Goal: Task Accomplishment & Management: Use online tool/utility

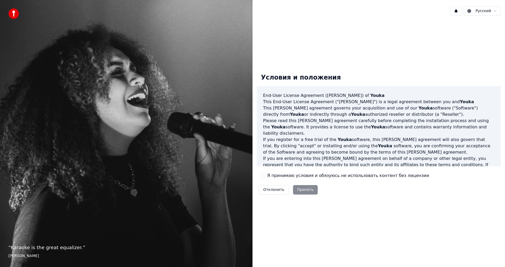
click at [265, 175] on div "Я принимаю условия и обязуюсь не использовать контент без лицензии" at bounding box center [345, 176] width 168 height 6
drag, startPoint x: 265, startPoint y: 175, endPoint x: 262, endPoint y: 177, distance: 3.9
click at [262, 177] on button "Я принимаю условия и обязуюсь не использовать контент без лицензии" at bounding box center [263, 176] width 4 height 4
click at [302, 189] on button "Принять" at bounding box center [305, 189] width 25 height 9
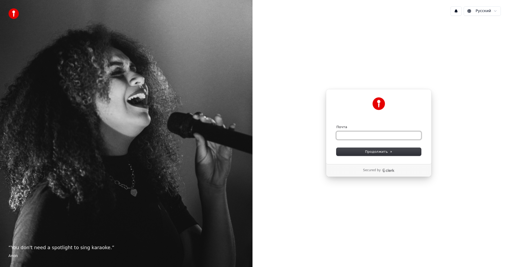
click at [354, 132] on input "Почта" at bounding box center [378, 136] width 85 height 8
type input "*"
click at [366, 151] on span "Продолжить" at bounding box center [379, 152] width 28 height 5
type input "**********"
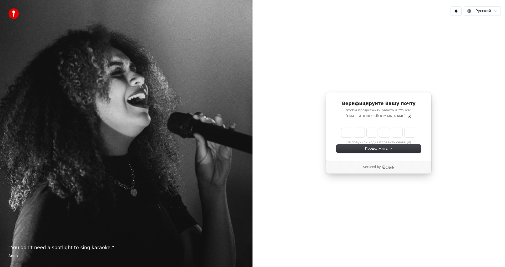
type input "*"
type input "**"
type input "*"
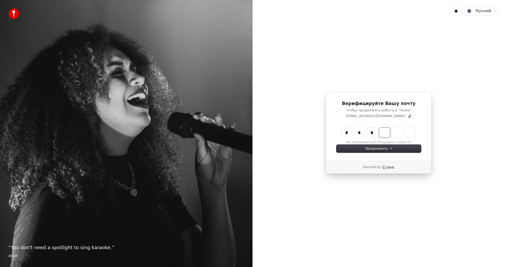
type input "***"
type input "*"
type input "****"
type input "*"
type input "******"
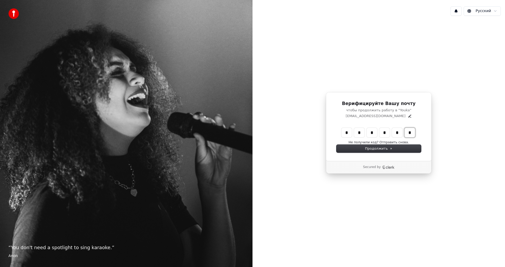
type input "*"
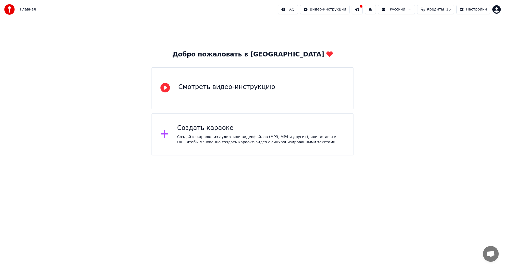
click at [213, 137] on div "Создайте караоке из аудио- или видеофайлов (MP3, MP4 и других), или вставьте UR…" at bounding box center [261, 140] width 168 height 11
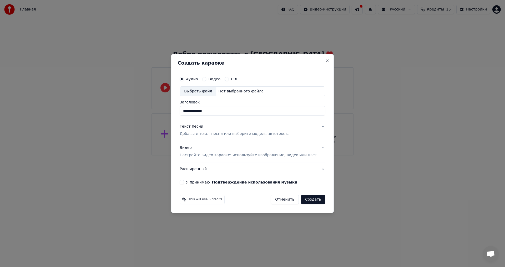
click at [211, 183] on label "Я принимаю Подтверждение использования музыки" at bounding box center [241, 183] width 111 height 4
click at [184, 183] on button "Я принимаю Подтверждение использования музыки" at bounding box center [182, 182] width 4 height 4
click at [239, 92] on div "Нет выбранного файла" at bounding box center [240, 91] width 49 height 5
type input "**********"
click at [304, 200] on button "Создать" at bounding box center [313, 199] width 24 height 9
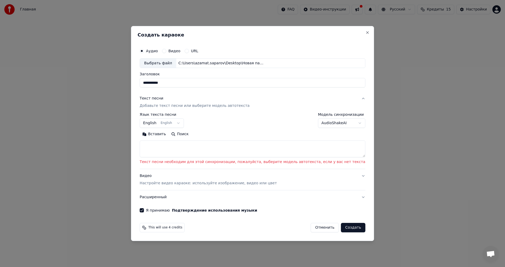
click at [235, 147] on textarea at bounding box center [253, 149] width 226 height 17
paste textarea "**********"
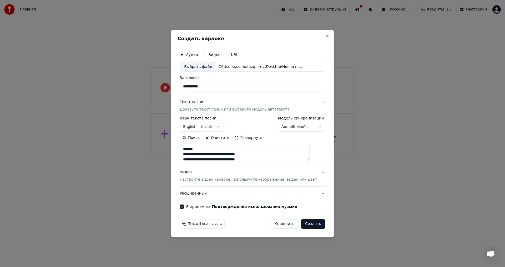
drag, startPoint x: 218, startPoint y: 148, endPoint x: 154, endPoint y: 153, distance: 64.6
click at [154, 153] on body "**********" at bounding box center [252, 78] width 505 height 156
type textarea "**********"
click at [313, 223] on button "Создать" at bounding box center [313, 224] width 24 height 9
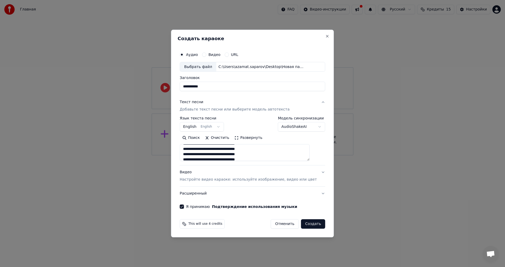
select select "**"
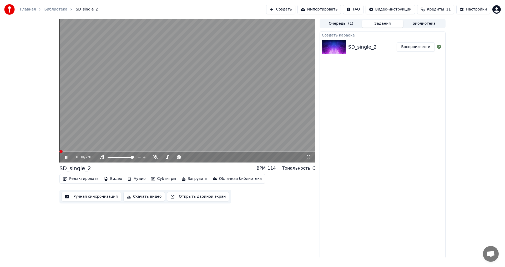
click at [59, 152] on span at bounding box center [59, 151] width 0 height 1
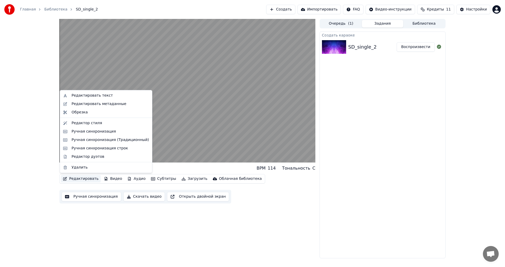
click at [85, 179] on button "Редактировать" at bounding box center [81, 178] width 40 height 7
click at [99, 125] on div "Редактор стиля" at bounding box center [110, 123] width 77 height 5
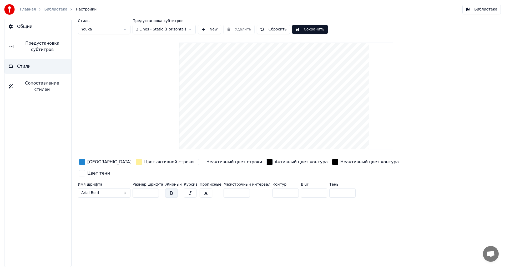
click at [262, 127] on video at bounding box center [286, 96] width 214 height 107
click at [55, 8] on link "Библиотека" at bounding box center [55, 9] width 23 height 5
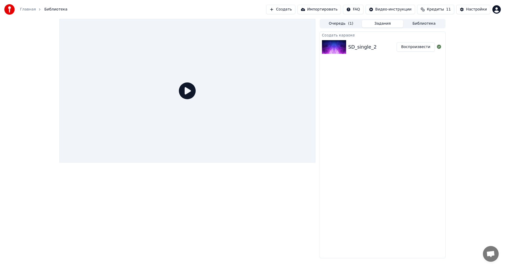
click at [346, 45] on img at bounding box center [334, 47] width 24 height 14
click at [357, 50] on div "SD_single_2" at bounding box center [362, 46] width 28 height 7
click at [193, 92] on icon at bounding box center [187, 91] width 17 height 17
click at [189, 92] on icon at bounding box center [187, 91] width 17 height 17
click at [381, 46] on div "SD_single_2" at bounding box center [372, 46] width 48 height 7
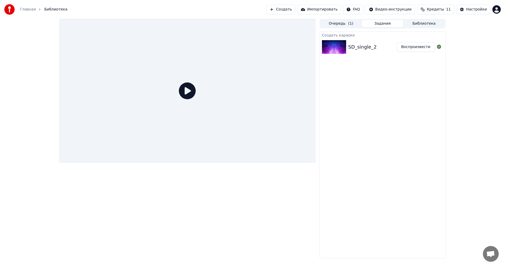
click at [393, 48] on div "SD_single_2" at bounding box center [372, 46] width 48 height 7
click at [402, 49] on button "Воспроизвести" at bounding box center [416, 46] width 38 height 9
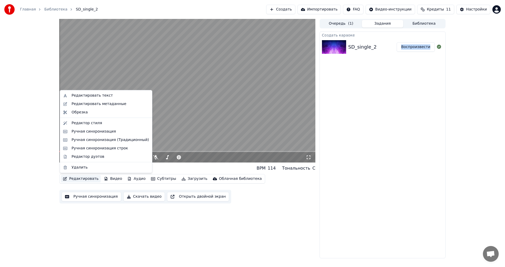
click at [80, 177] on button "Редактировать" at bounding box center [81, 178] width 40 height 7
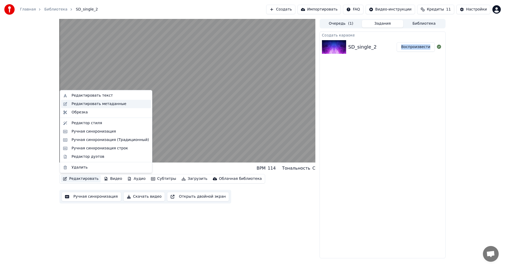
click at [90, 104] on div "Редактировать метаданные" at bounding box center [99, 104] width 55 height 5
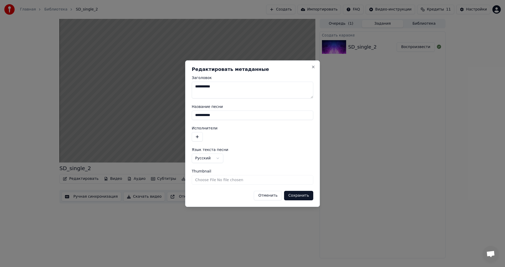
drag, startPoint x: 222, startPoint y: 87, endPoint x: 145, endPoint y: 83, distance: 77.2
click at [146, 83] on body "**********" at bounding box center [252, 133] width 505 height 267
type textarea "*"
type textarea "********"
drag, startPoint x: 219, startPoint y: 116, endPoint x: 172, endPoint y: 118, distance: 47.4
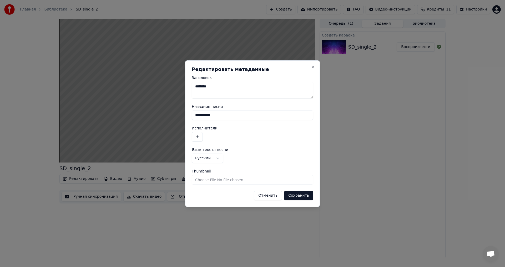
click at [167, 119] on body "**********" at bounding box center [252, 133] width 505 height 267
drag, startPoint x: 197, startPoint y: 86, endPoint x: 146, endPoint y: 86, distance: 51.0
click at [146, 86] on body "**********" at bounding box center [252, 133] width 505 height 267
drag, startPoint x: 217, startPoint y: 117, endPoint x: 123, endPoint y: 114, distance: 94.5
click at [117, 116] on body "**********" at bounding box center [252, 133] width 505 height 267
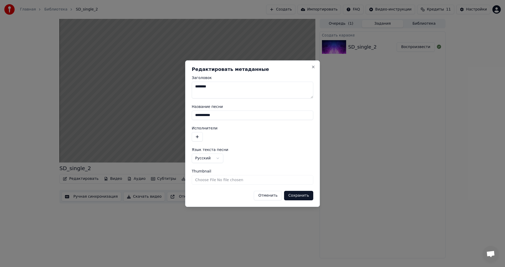
paste input
type input "********"
click at [300, 198] on button "Сохранить" at bounding box center [298, 195] width 29 height 9
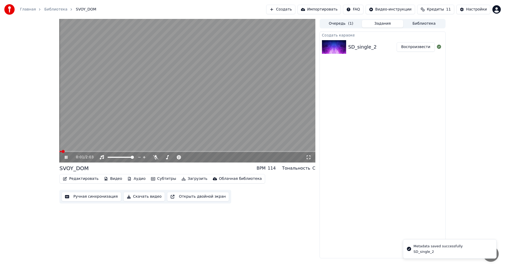
click at [61, 151] on span at bounding box center [60, 151] width 2 height 1
click at [59, 151] on span at bounding box center [59, 151] width 0 height 1
drag, startPoint x: 62, startPoint y: 151, endPoint x: 38, endPoint y: 150, distance: 23.7
click at [38, 150] on div "0:02 / 2:03 SVOY_DOM BPM 114 Тональность C Редактировать Видео Аудио Субтитры З…" at bounding box center [252, 139] width 505 height 240
click at [59, 153] on span at bounding box center [60, 151] width 3 height 3
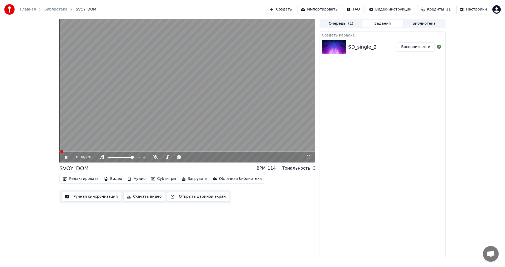
drag, startPoint x: 65, startPoint y: 163, endPoint x: 67, endPoint y: 160, distance: 3.8
click at [67, 160] on div "0:00 / 2:03" at bounding box center [188, 157] width 252 height 5
click at [66, 158] on icon at bounding box center [70, 157] width 12 height 4
click at [60, 152] on span at bounding box center [60, 151] width 3 height 3
click at [65, 158] on icon at bounding box center [65, 158] width 3 height 4
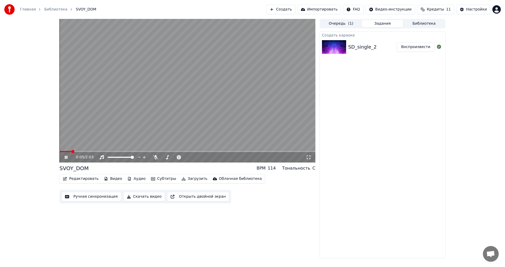
drag, startPoint x: 66, startPoint y: 156, endPoint x: 4, endPoint y: 226, distance: 93.5
click at [65, 157] on icon at bounding box center [66, 157] width 3 height 3
click at [67, 159] on icon at bounding box center [70, 157] width 12 height 4
click at [144, 149] on video at bounding box center [187, 91] width 256 height 144
click at [141, 151] on div "0:17 / 2:03" at bounding box center [187, 91] width 256 height 144
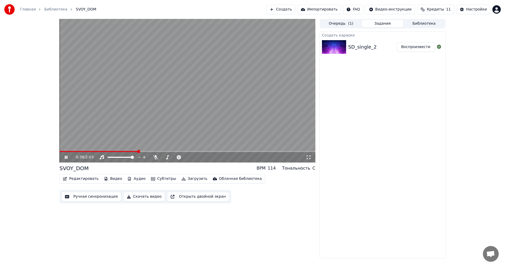
click at [138, 152] on span at bounding box center [187, 151] width 256 height 1
click at [161, 152] on span at bounding box center [187, 151] width 256 height 1
click at [68, 158] on icon at bounding box center [70, 157] width 12 height 4
click at [59, 152] on span at bounding box center [59, 151] width 0 height 1
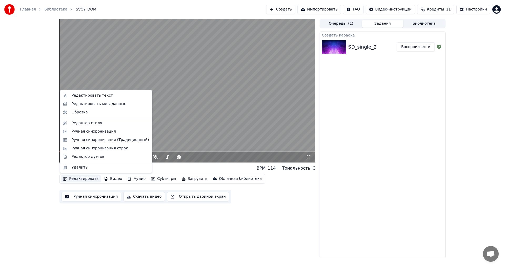
click at [84, 183] on button "Редактировать" at bounding box center [81, 178] width 40 height 7
click at [86, 107] on div "Редактировать метаданные" at bounding box center [106, 104] width 90 height 8
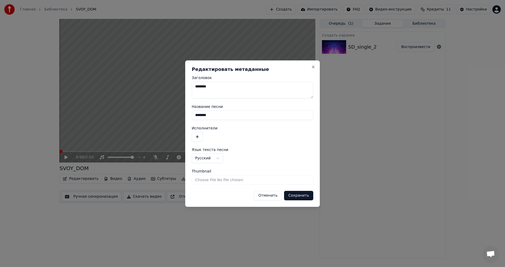
drag, startPoint x: 232, startPoint y: 85, endPoint x: 124, endPoint y: 80, distance: 107.9
click at [124, 80] on body "**********" at bounding box center [252, 133] width 505 height 267
type textarea "*"
type textarea "*******"
click at [302, 193] on button "Сохранить" at bounding box center [298, 195] width 29 height 9
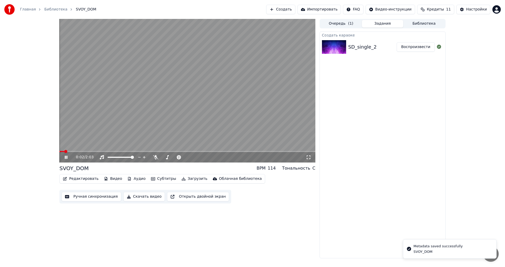
click at [67, 157] on icon at bounding box center [70, 157] width 12 height 4
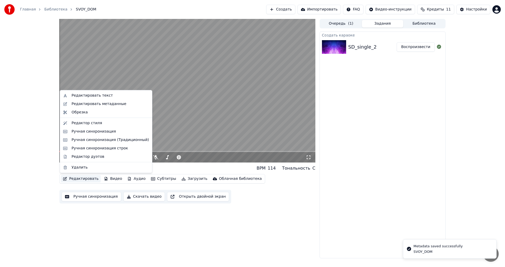
click at [83, 178] on button "Редактировать" at bounding box center [81, 178] width 40 height 7
click at [97, 94] on div "Редактировать текст" at bounding box center [92, 95] width 41 height 5
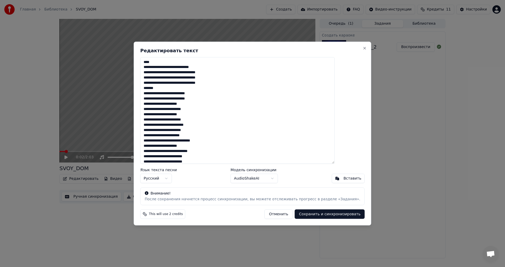
click at [353, 47] on div "**********" at bounding box center [252, 134] width 237 height 184
click at [363, 49] on button "Close" at bounding box center [365, 48] width 4 height 4
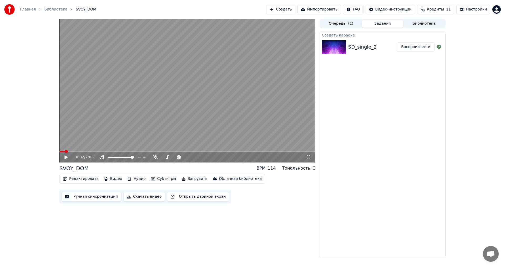
click at [75, 182] on button "Редактировать" at bounding box center [81, 178] width 40 height 7
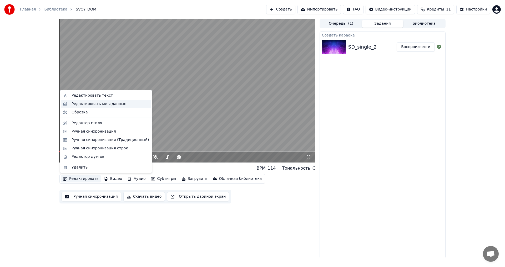
click at [87, 104] on div "Редактировать метаданные" at bounding box center [99, 104] width 55 height 5
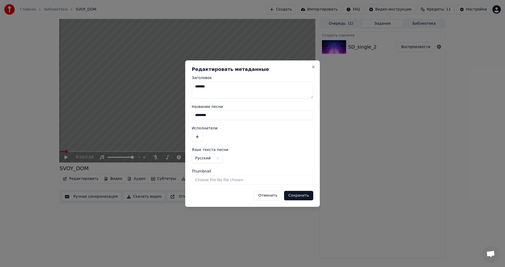
drag, startPoint x: 217, startPoint y: 87, endPoint x: 194, endPoint y: 88, distance: 23.5
click at [194, 88] on textarea "*******" at bounding box center [253, 90] width 122 height 17
drag, startPoint x: 220, startPoint y: 118, endPoint x: 146, endPoint y: 123, distance: 73.3
click at [146, 123] on body "**********" at bounding box center [252, 133] width 505 height 267
type input "*******"
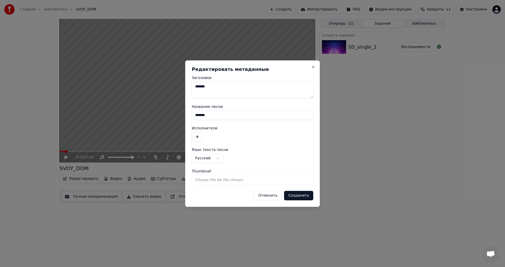
click at [308, 196] on button "Сохранить" at bounding box center [298, 195] width 29 height 9
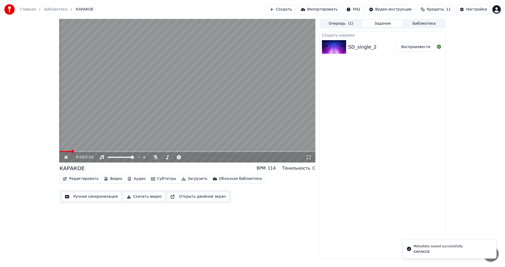
click at [68, 157] on icon at bounding box center [70, 157] width 12 height 4
click at [85, 177] on button "Редактировать" at bounding box center [81, 178] width 40 height 7
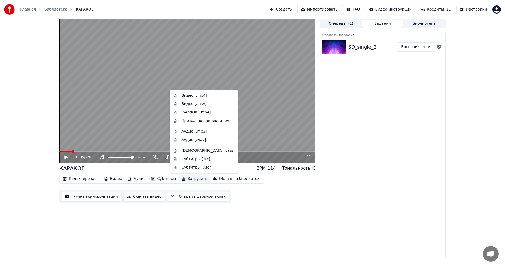
click at [260, 192] on div "Редактировать Видео Аудио Субтитры Загрузить Облачная библиотека Ручная синхрон…" at bounding box center [187, 188] width 256 height 29
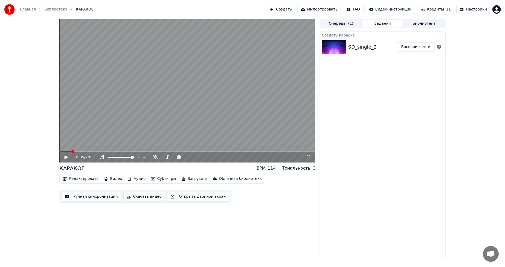
click at [64, 157] on icon at bounding box center [70, 157] width 12 height 4
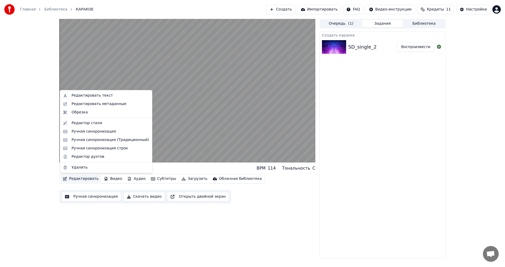
click at [83, 179] on button "Редактировать" at bounding box center [81, 178] width 40 height 7
click at [102, 124] on div "Редактор стиля" at bounding box center [110, 123] width 77 height 5
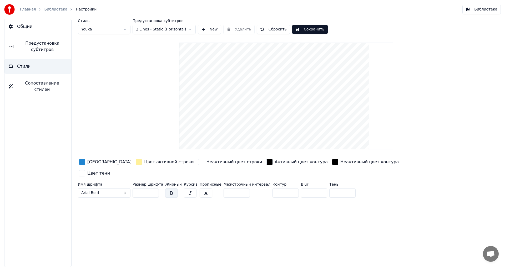
click at [59, 9] on link "Библиотека" at bounding box center [55, 9] width 23 height 5
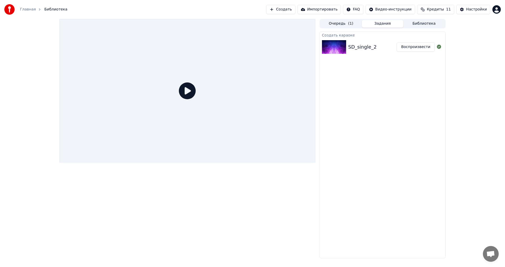
click at [30, 9] on link "Главная" at bounding box center [28, 9] width 16 height 5
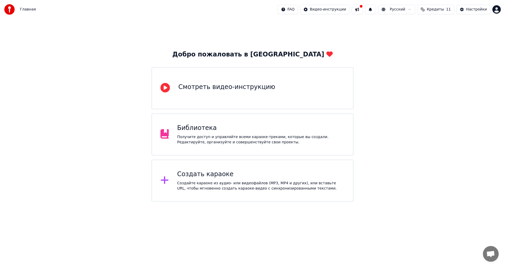
click at [262, 132] on div "Библиотека" at bounding box center [261, 128] width 168 height 8
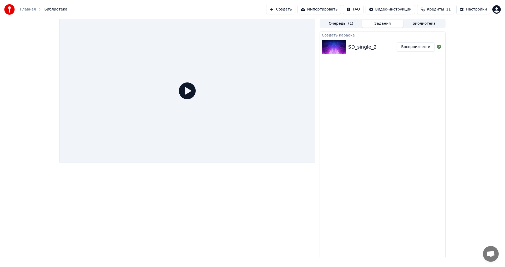
click at [385, 47] on div "SD_single_2" at bounding box center [372, 46] width 48 height 7
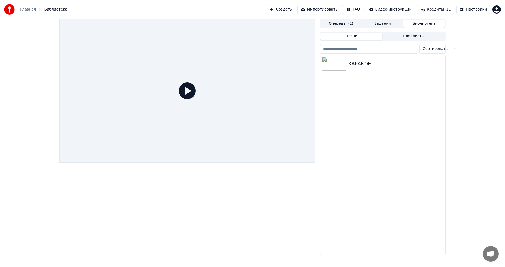
click at [424, 23] on button "Библиотека" at bounding box center [424, 24] width 42 height 8
click at [355, 69] on div "КАРАКОЕ" at bounding box center [382, 64] width 125 height 18
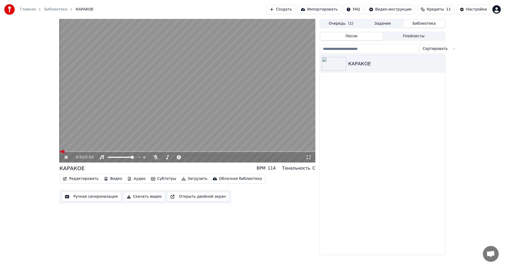
click at [90, 178] on button "Редактировать" at bounding box center [81, 178] width 40 height 7
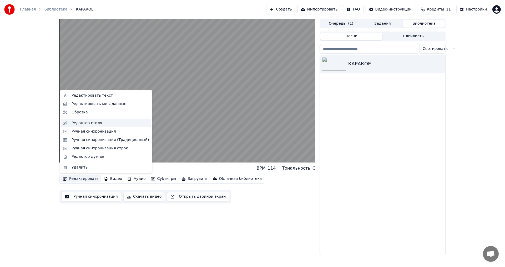
click at [104, 123] on div "Редактор стиля" at bounding box center [110, 123] width 77 height 5
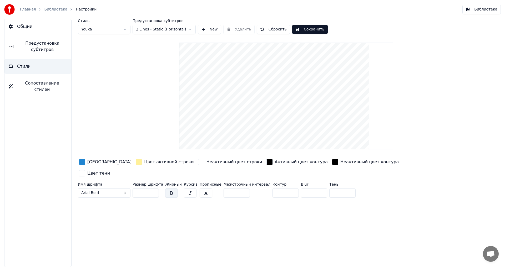
click at [84, 12] on span "Настройки" at bounding box center [86, 9] width 21 height 5
drag, startPoint x: 33, startPoint y: 82, endPoint x: 33, endPoint y: 78, distance: 3.7
click at [33, 82] on span "Сопоставление стилей" at bounding box center [42, 86] width 50 height 13
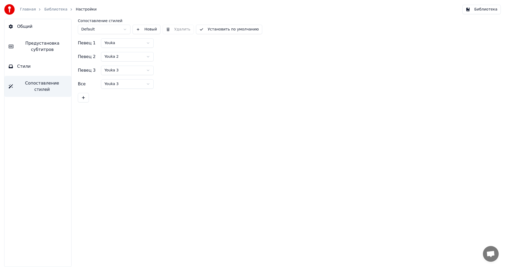
click at [34, 69] on button "Стили" at bounding box center [37, 66] width 67 height 15
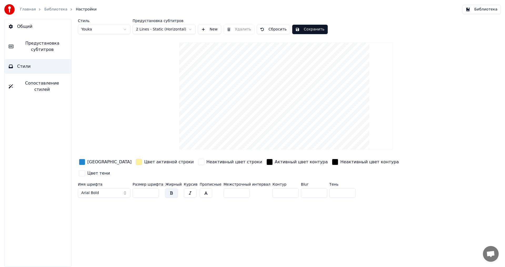
click at [55, 10] on link "Библиотека" at bounding box center [55, 9] width 23 height 5
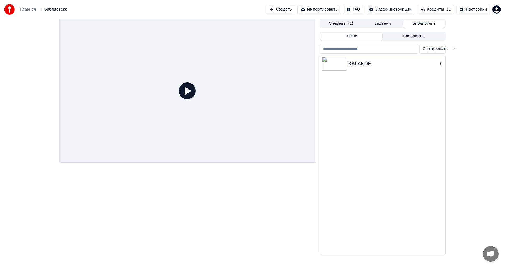
click at [360, 67] on div "КАРАКОЕ" at bounding box center [393, 63] width 90 height 7
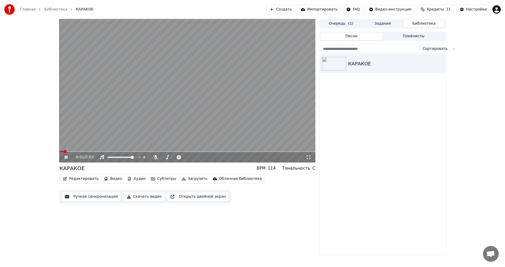
click at [66, 159] on icon at bounding box center [70, 157] width 12 height 4
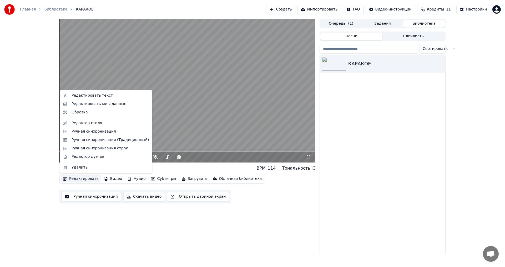
click at [88, 178] on button "Редактировать" at bounding box center [81, 178] width 40 height 7
click at [100, 98] on div "Редактировать текст" at bounding box center [106, 96] width 90 height 8
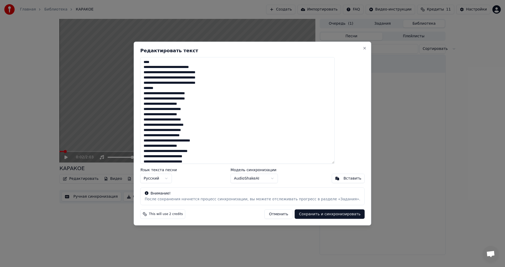
drag, startPoint x: 163, startPoint y: 89, endPoint x: 150, endPoint y: 89, distance: 12.9
click at [150, 89] on div "**********" at bounding box center [252, 134] width 237 height 184
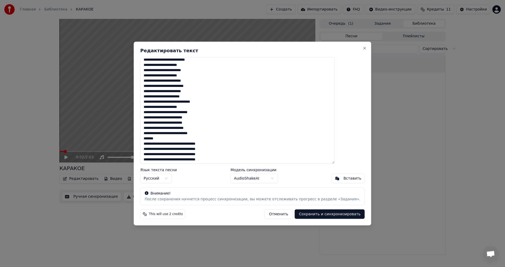
scroll to position [40, 0]
drag, startPoint x: 168, startPoint y: 138, endPoint x: 108, endPoint y: 139, distance: 59.4
click at [118, 140] on body "Главная Библиотека КАРАКОЕ Создать Импортировать FAQ Видео-инструкции Кредиты 1…" at bounding box center [252, 133] width 505 height 267
click at [198, 140] on textarea "**********" at bounding box center [237, 110] width 194 height 107
drag, startPoint x: 174, startPoint y: 138, endPoint x: 117, endPoint y: 138, distance: 57.1
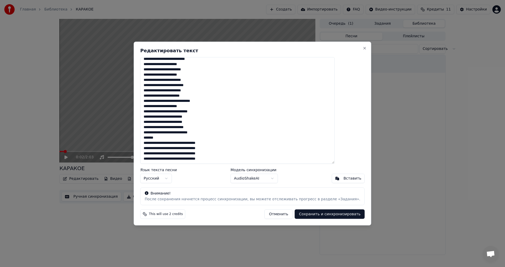
click at [125, 138] on body "Главная Библиотека КАРАКОЕ Создать Импортировать FAQ Видео-инструкции Кредиты 1…" at bounding box center [252, 133] width 505 height 267
drag, startPoint x: 192, startPoint y: 136, endPoint x: 190, endPoint y: 138, distance: 3.1
click at [192, 136] on textarea "**********" at bounding box center [237, 110] width 194 height 107
click at [176, 139] on textarea "**********" at bounding box center [237, 110] width 194 height 107
click at [175, 139] on textarea "**********" at bounding box center [237, 110] width 194 height 107
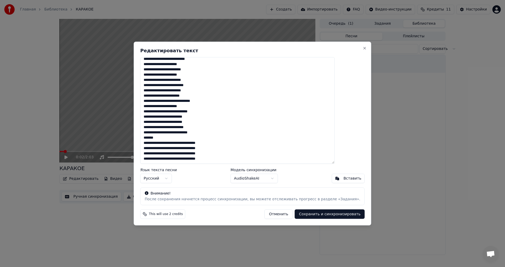
click at [184, 140] on textarea "**********" at bounding box center [237, 110] width 194 height 107
drag, startPoint x: 185, startPoint y: 139, endPoint x: 143, endPoint y: 140, distance: 41.8
click at [143, 140] on body "Главная Библиотека КАРАКОЕ Создать Импортировать FAQ Видео-инструкции Кредиты 1…" at bounding box center [252, 133] width 505 height 267
click at [193, 143] on textarea "**********" at bounding box center [237, 110] width 194 height 107
drag, startPoint x: 173, startPoint y: 139, endPoint x: 158, endPoint y: 139, distance: 15.3
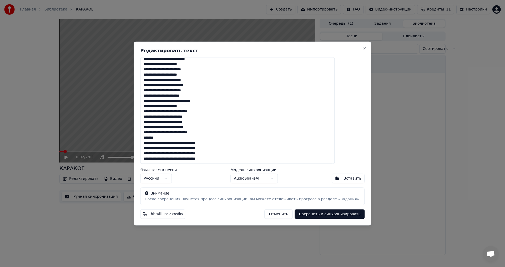
click at [158, 139] on textarea "**********" at bounding box center [237, 110] width 194 height 107
type textarea "**********"
click at [307, 216] on button "Сохранить и синхронизировать" at bounding box center [330, 214] width 70 height 9
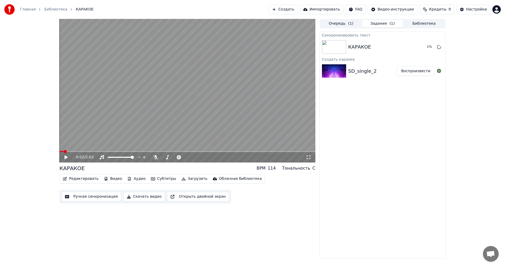
click at [68, 157] on icon at bounding box center [70, 157] width 12 height 4
click at [66, 158] on icon at bounding box center [66, 157] width 3 height 3
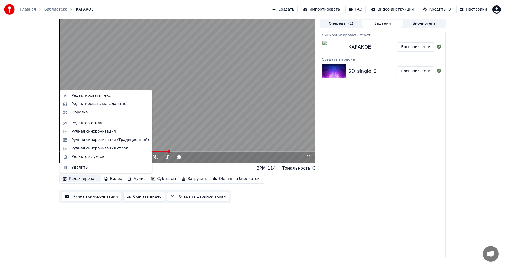
click at [88, 181] on button "Редактировать" at bounding box center [81, 178] width 40 height 7
click at [108, 103] on div "Редактировать метаданные" at bounding box center [99, 104] width 55 height 5
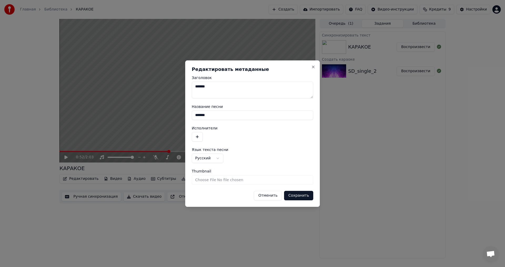
click at [300, 194] on button "Сохранить" at bounding box center [298, 195] width 29 height 9
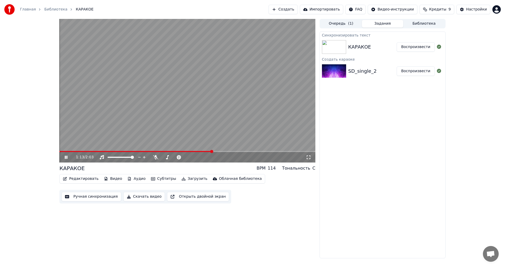
click at [64, 158] on icon at bounding box center [70, 157] width 12 height 4
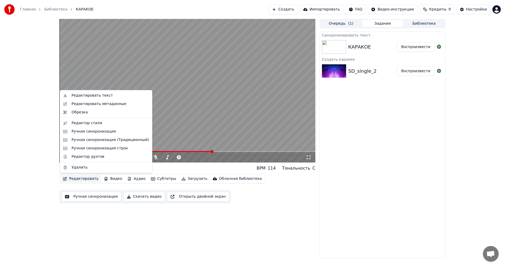
click at [82, 181] on button "Редактировать" at bounding box center [81, 178] width 40 height 7
click at [97, 130] on div "Ручная синхронизация" at bounding box center [94, 131] width 44 height 5
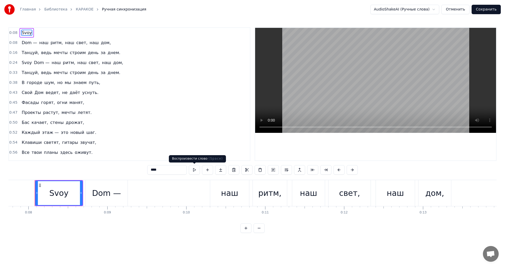
click at [192, 169] on button at bounding box center [194, 169] width 11 height 9
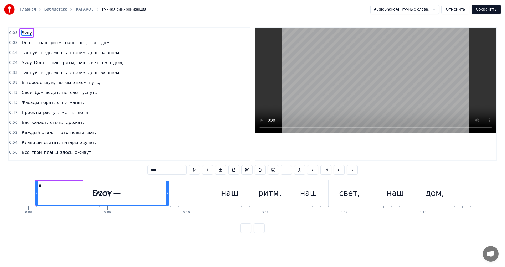
drag, startPoint x: 81, startPoint y: 194, endPoint x: 168, endPoint y: 199, distance: 86.7
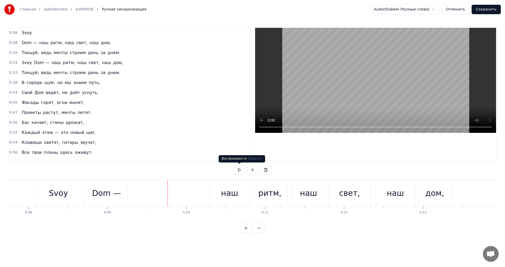
click at [237, 172] on button at bounding box center [239, 169] width 11 height 9
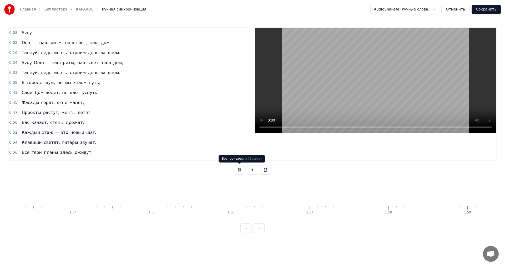
scroll to position [0, 8976]
click at [238, 171] on button at bounding box center [239, 169] width 11 height 9
click at [83, 9] on link "КАРАКОЕ" at bounding box center [85, 9] width 18 height 5
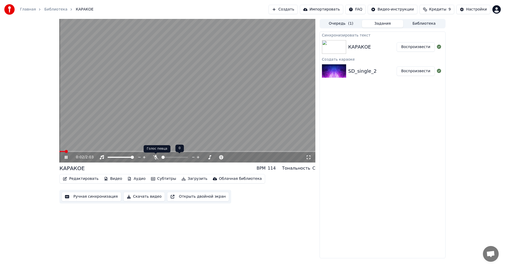
click at [156, 157] on icon at bounding box center [155, 157] width 5 height 4
click at [81, 151] on video at bounding box center [187, 91] width 256 height 144
click at [80, 152] on span at bounding box center [187, 151] width 256 height 1
click at [64, 157] on icon at bounding box center [70, 157] width 12 height 4
click at [68, 158] on icon at bounding box center [70, 157] width 12 height 4
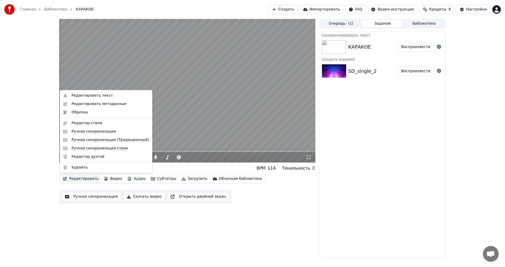
click at [90, 179] on button "Редактировать" at bounding box center [81, 178] width 40 height 7
click at [95, 123] on div "Редактор стиля" at bounding box center [87, 123] width 31 height 5
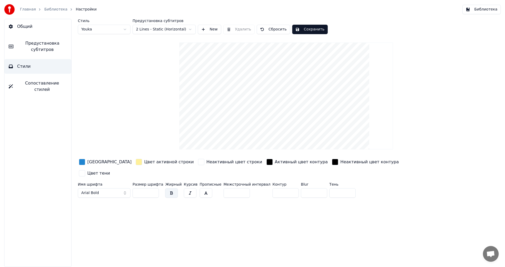
click at [266, 160] on div "button" at bounding box center [269, 162] width 6 height 6
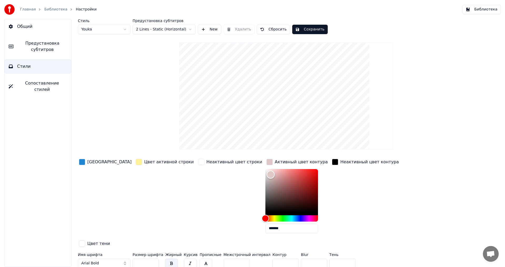
type input "*******"
drag, startPoint x: 242, startPoint y: 179, endPoint x: 226, endPoint y: 162, distance: 23.1
click at [226, 162] on div "Цвет заливки Цвет активной строки Неактивный цвет строки Активный цвет контура …" at bounding box center [254, 203] width 353 height 91
click at [332, 162] on div "button" at bounding box center [335, 162] width 6 height 6
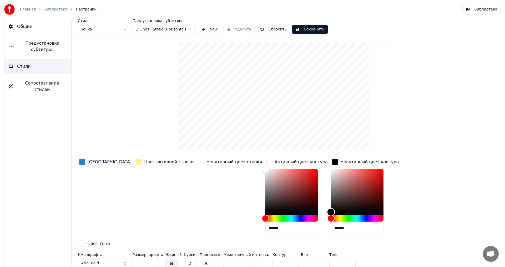
type input "*******"
drag, startPoint x: 308, startPoint y: 177, endPoint x: 284, endPoint y: 159, distance: 30.4
click at [284, 159] on div "Цвет заливки Цвет активной строки Неактивный цвет строки Активный цвет контура …" at bounding box center [254, 203] width 353 height 91
click at [332, 162] on div "button" at bounding box center [335, 162] width 6 height 6
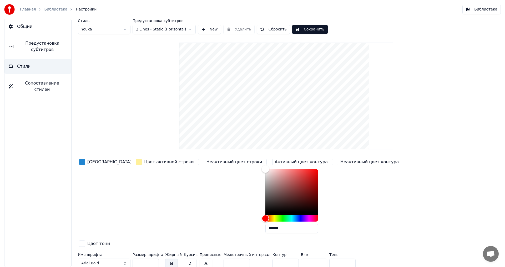
click at [332, 162] on div "button" at bounding box center [335, 162] width 6 height 6
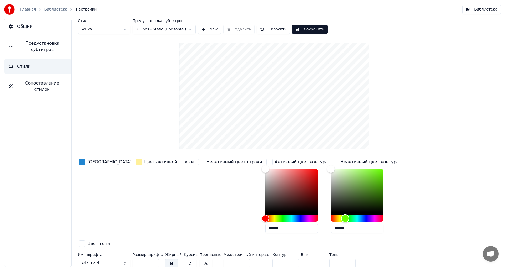
click at [331, 218] on div "Hue" at bounding box center [357, 219] width 53 height 6
drag, startPoint x: 329, startPoint y: 187, endPoint x: 334, endPoint y: 166, distance: 21.3
click at [334, 169] on div "Color" at bounding box center [357, 190] width 53 height 43
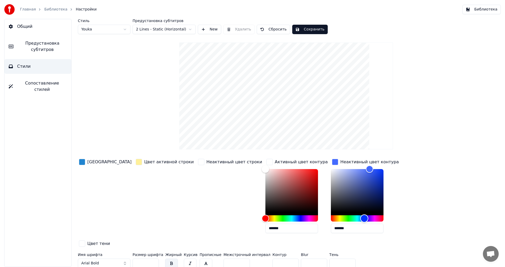
click at [331, 219] on div "Hue" at bounding box center [357, 219] width 53 height 6
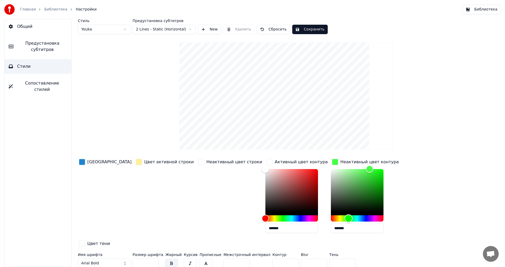
drag, startPoint x: 326, startPoint y: 218, endPoint x: 313, endPoint y: 219, distance: 13.5
click at [344, 219] on div "Hue" at bounding box center [348, 219] width 8 height 8
type input "*******"
drag, startPoint x: 343, startPoint y: 184, endPoint x: 360, endPoint y: 190, distance: 18.0
click at [360, 190] on div "Цвет заливки Цвет активной строки Неактивный цвет строки Активный цвет контура …" at bounding box center [254, 203] width 353 height 91
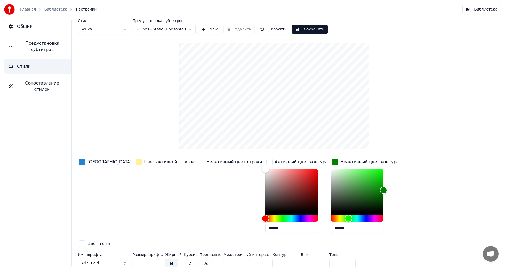
click at [81, 161] on div "button" at bounding box center [82, 162] width 6 height 6
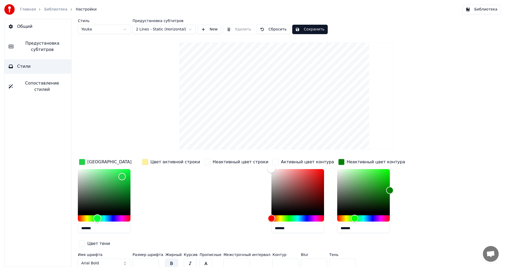
drag, startPoint x: 107, startPoint y: 218, endPoint x: 97, endPoint y: 220, distance: 10.0
click at [97, 220] on div "Hue" at bounding box center [97, 219] width 8 height 8
drag, startPoint x: 118, startPoint y: 192, endPoint x: 125, endPoint y: 199, distance: 9.9
click at [125, 199] on div "Color" at bounding box center [104, 190] width 53 height 43
click at [126, 191] on div "Color" at bounding box center [126, 192] width 8 height 8
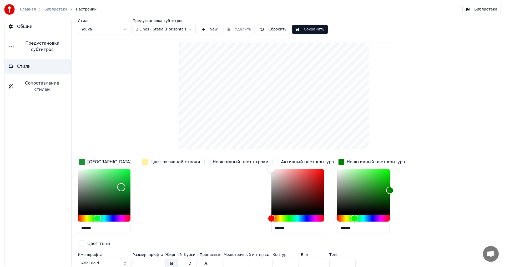
drag, startPoint x: 123, startPoint y: 193, endPoint x: 122, endPoint y: 186, distance: 6.6
click at [122, 187] on div "Color" at bounding box center [121, 188] width 8 height 8
type input "*******"
click at [456, 188] on div "Стиль Youka Предустановка субтитров 2 Lines - Static (Horizontal) New Удалить С…" at bounding box center [286, 145] width 417 height 252
click at [307, 31] on button "Сохранить" at bounding box center [310, 29] width 36 height 9
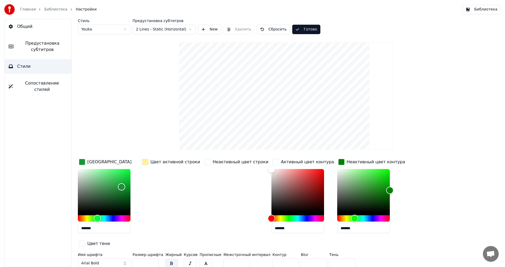
click at [307, 31] on button "Готово" at bounding box center [306, 29] width 28 height 9
click at [49, 81] on span "Сопоставление стилей" at bounding box center [42, 86] width 50 height 13
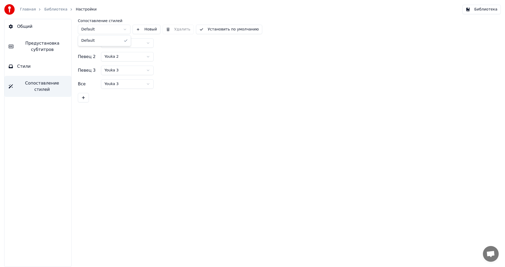
click at [121, 33] on html "Главная Библиотека Настройки Библиотека Общий Предустановка субтитров Стили Соп…" at bounding box center [252, 133] width 505 height 267
click at [147, 42] on html "Главная Библиотека Настройки Библиотека Общий Предустановка субтитров Стили Соп…" at bounding box center [252, 133] width 505 height 267
click at [195, 55] on html "Главная Библиотека Настройки Библиотека Общий Предустановка субтитров Стили Соп…" at bounding box center [252, 133] width 505 height 267
click at [38, 44] on span "Предустановка субтитров" at bounding box center [42, 46] width 49 height 13
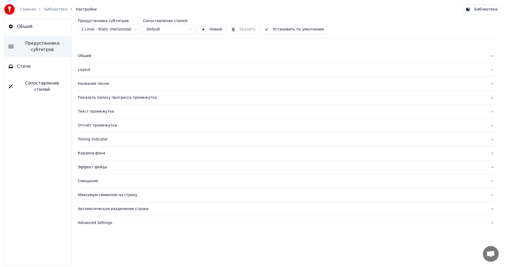
click at [25, 65] on span "Стили" at bounding box center [24, 66] width 14 height 6
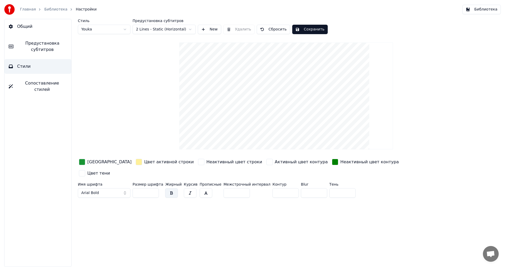
click at [59, 10] on link "Библиотека" at bounding box center [55, 9] width 23 height 5
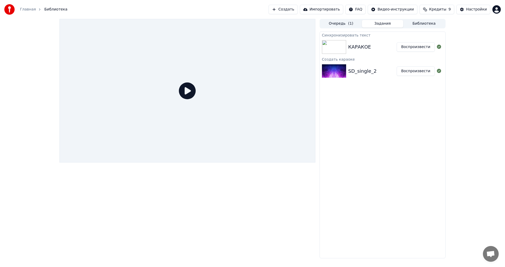
click at [367, 50] on div "КАРАКОЕ" at bounding box center [359, 46] width 23 height 7
click at [406, 48] on button "Воспроизвести" at bounding box center [416, 46] width 38 height 9
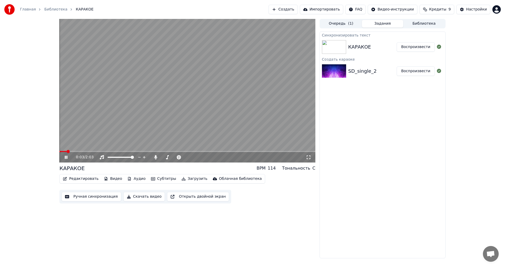
click at [84, 151] on span at bounding box center [187, 151] width 256 height 1
click at [63, 158] on div "0:18 / 2:03" at bounding box center [188, 157] width 252 height 5
click at [66, 158] on icon at bounding box center [66, 157] width 3 height 3
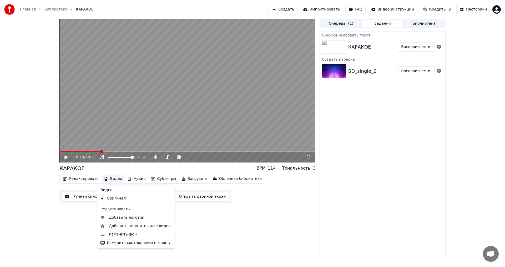
click at [106, 179] on button "Видео" at bounding box center [113, 178] width 23 height 7
click at [123, 234] on div "Изменить фон" at bounding box center [123, 234] width 28 height 5
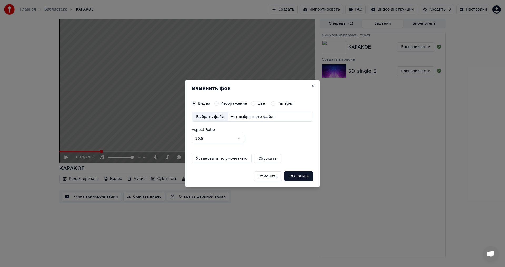
click at [261, 104] on label "Цвет" at bounding box center [261, 104] width 9 height 4
click at [255, 104] on button "Цвет" at bounding box center [253, 104] width 4 height 4
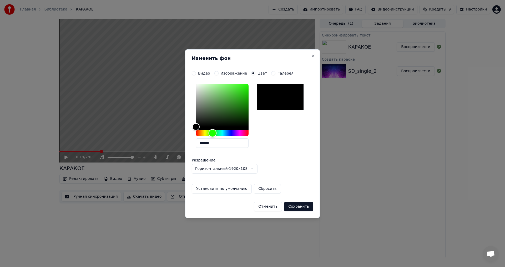
drag, startPoint x: 210, startPoint y: 134, endPoint x: 213, endPoint y: 135, distance: 2.6
click at [213, 135] on div "Hue" at bounding box center [222, 133] width 53 height 6
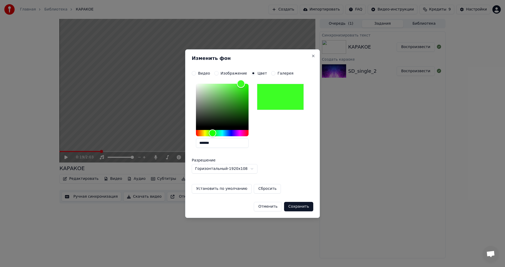
drag, startPoint x: 236, startPoint y: 97, endPoint x: 241, endPoint y: 82, distance: 16.7
click at [241, 84] on div "Color" at bounding box center [222, 105] width 53 height 43
type input "*******"
click at [301, 206] on button "Сохранить" at bounding box center [298, 206] width 29 height 9
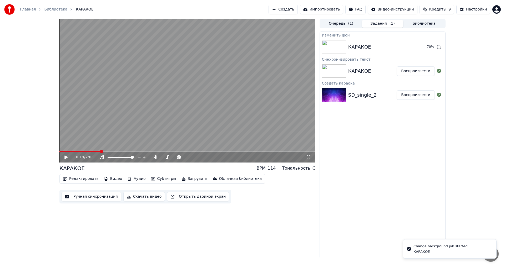
click at [68, 158] on icon at bounding box center [70, 157] width 12 height 4
click at [141, 151] on span at bounding box center [187, 151] width 256 height 1
click at [184, 153] on div "0:39 / 2:03" at bounding box center [187, 157] width 256 height 11
click at [186, 151] on div "0:40 / 2:03" at bounding box center [187, 91] width 256 height 144
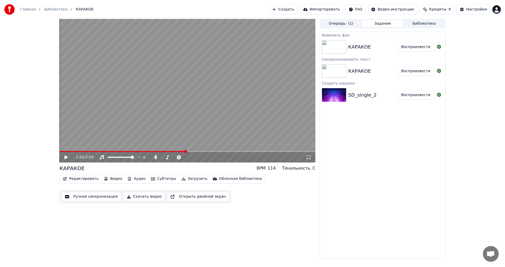
click at [186, 152] on span at bounding box center [187, 151] width 256 height 1
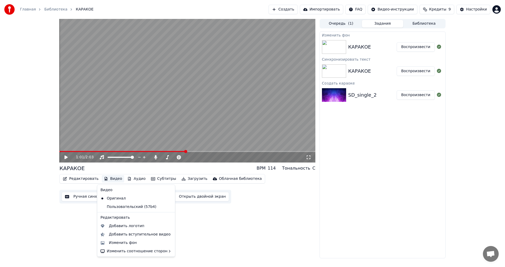
click at [114, 179] on button "Видео" at bounding box center [113, 178] width 23 height 7
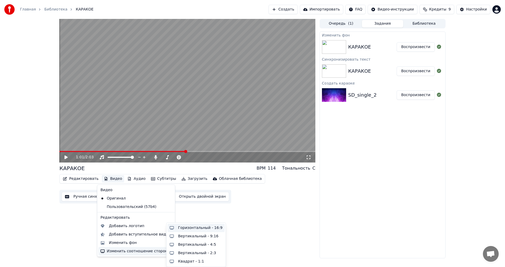
click at [216, 230] on div "Горизонтальный - 16:9" at bounding box center [200, 228] width 44 height 5
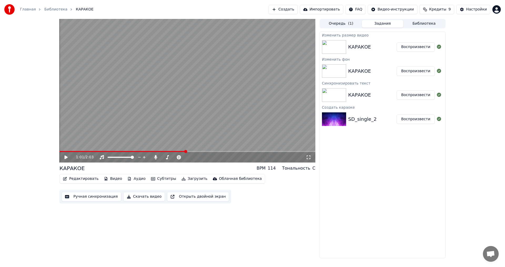
click at [409, 48] on button "Воспроизвести" at bounding box center [416, 46] width 38 height 9
click at [420, 72] on button "Воспроизвести" at bounding box center [416, 71] width 38 height 9
click at [415, 95] on button "Воспроизвести" at bounding box center [416, 94] width 38 height 9
click at [414, 117] on button "Воспроизвести" at bounding box center [416, 119] width 38 height 9
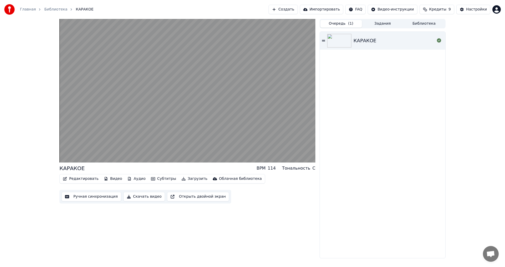
click at [336, 25] on button "Очередь ( 1 )" at bounding box center [341, 24] width 42 height 8
click at [382, 40] on div "КАРАКОЕ" at bounding box center [393, 40] width 81 height 7
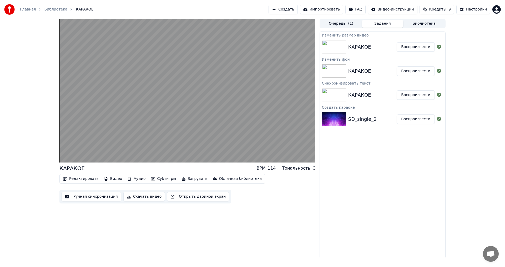
click at [386, 27] on button "Задания" at bounding box center [383, 24] width 42 height 8
click at [423, 48] on button "Воспроизвести" at bounding box center [416, 46] width 38 height 9
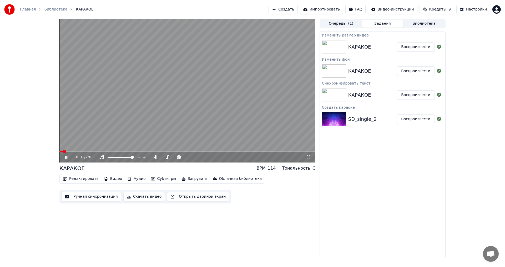
click at [82, 151] on span at bounding box center [187, 151] width 256 height 1
click at [67, 157] on icon at bounding box center [66, 157] width 3 height 3
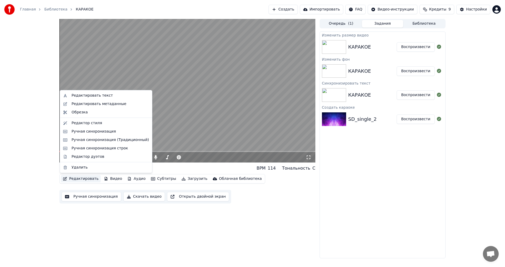
click at [84, 179] on button "Редактировать" at bounding box center [81, 178] width 40 height 7
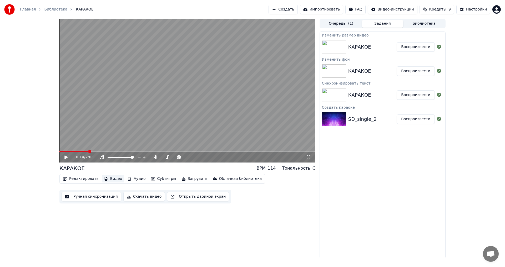
click at [109, 178] on button "Видео" at bounding box center [113, 178] width 23 height 7
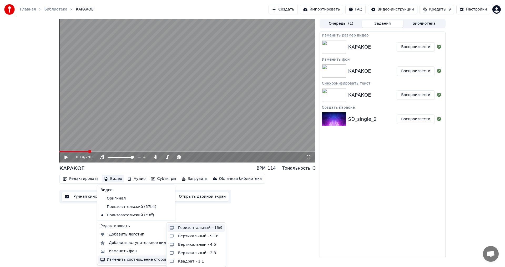
click at [211, 229] on div "Горизонтальный - 16:9" at bounding box center [200, 228] width 44 height 5
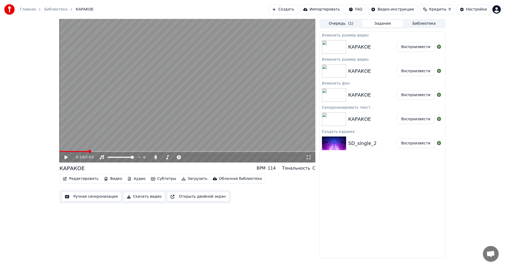
click at [360, 46] on div "КАРАКОЕ" at bounding box center [359, 46] width 23 height 7
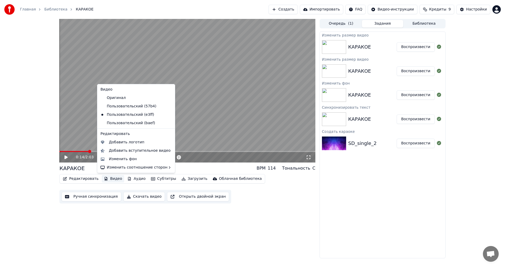
click at [113, 178] on button "Видео" at bounding box center [113, 178] width 23 height 7
drag, startPoint x: 124, startPoint y: 159, endPoint x: 84, endPoint y: 210, distance: 65.2
click at [84, 210] on body "Главная Библиотека КАРАКОЕ Создать Импортировать FAQ Видео-инструкции Кредиты 9…" at bounding box center [252, 133] width 505 height 267
drag, startPoint x: 123, startPoint y: 160, endPoint x: 131, endPoint y: 129, distance: 31.5
click at [131, 129] on div "Видео Оригинал Пользовательский (57b4) Пользовательский (e3ff) Пользовательский…" at bounding box center [136, 128] width 78 height 89
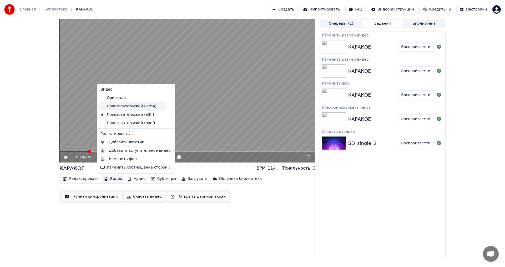
click at [122, 108] on div "Пользовательский (57b4)" at bounding box center [132, 106] width 68 height 8
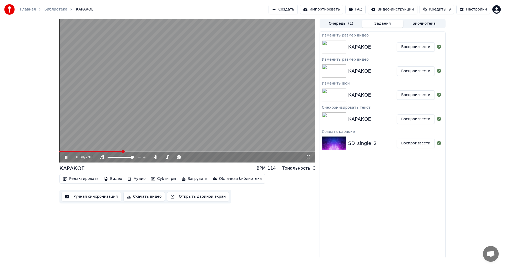
click at [65, 157] on icon at bounding box center [66, 157] width 3 height 3
click at [75, 179] on button "Редактировать" at bounding box center [81, 178] width 40 height 7
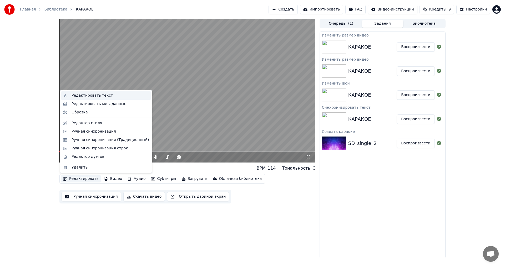
click at [84, 98] on div "Редактировать текст" at bounding box center [92, 95] width 41 height 5
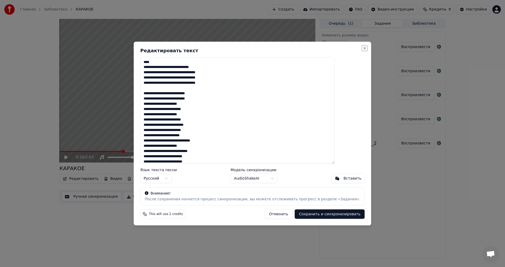
click at [363, 48] on button "Close" at bounding box center [365, 48] width 4 height 4
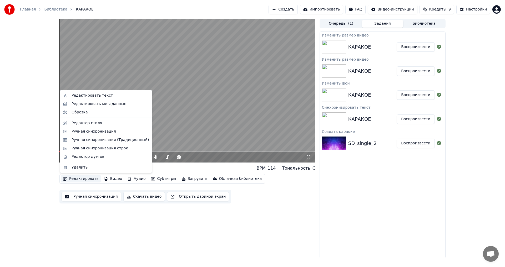
click at [80, 178] on button "Редактировать" at bounding box center [81, 178] width 40 height 7
click at [102, 121] on div "Редактор стиля" at bounding box center [110, 123] width 77 height 5
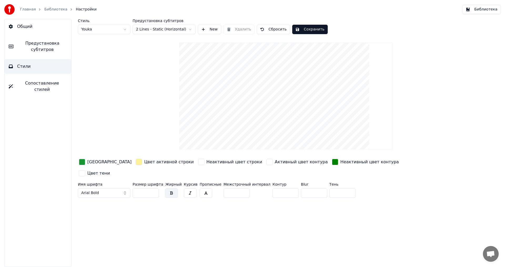
click at [332, 163] on div "button" at bounding box center [335, 162] width 6 height 6
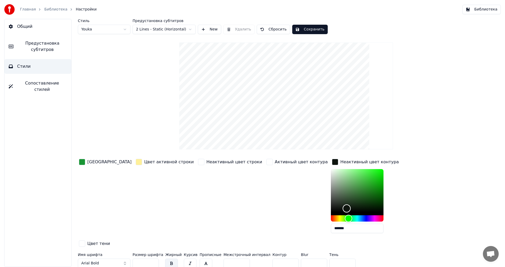
type input "*******"
drag, startPoint x: 304, startPoint y: 210, endPoint x: 290, endPoint y: 219, distance: 16.9
click at [331, 219] on div at bounding box center [357, 195] width 53 height 53
click at [82, 163] on div "button" at bounding box center [82, 162] width 6 height 6
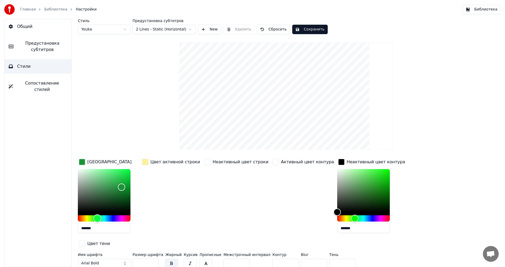
click at [113, 218] on div "Hue" at bounding box center [104, 219] width 53 height 6
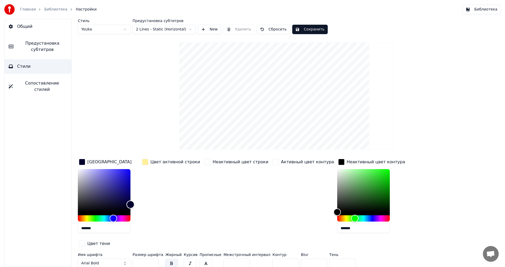
type input "*******"
drag, startPoint x: 121, startPoint y: 199, endPoint x: 131, endPoint y: 206, distance: 11.8
click at [130, 206] on div "Color" at bounding box center [104, 190] width 53 height 43
click at [221, 195] on div "Неактивный цвет строки" at bounding box center [236, 198] width 66 height 80
click at [307, 28] on button "Сохранить" at bounding box center [310, 29] width 36 height 9
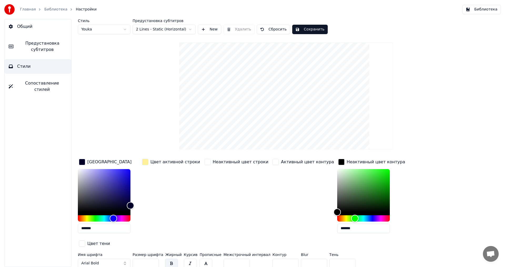
click at [54, 10] on link "Библиотека" at bounding box center [55, 9] width 23 height 5
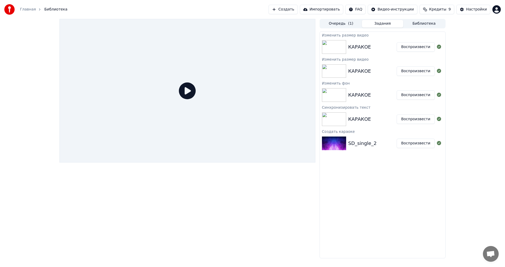
click at [189, 93] on icon at bounding box center [187, 91] width 17 height 17
click at [188, 90] on icon at bounding box center [187, 91] width 17 height 17
click at [331, 50] on img at bounding box center [334, 47] width 24 height 14
click at [427, 46] on button "Воспроизвести" at bounding box center [416, 46] width 38 height 9
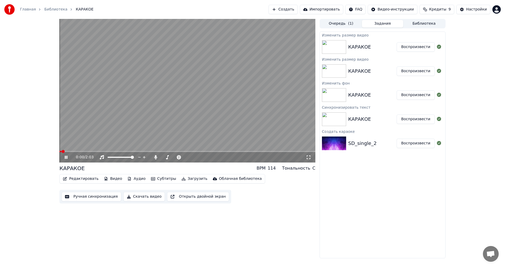
click at [82, 151] on video at bounding box center [187, 91] width 256 height 144
click at [84, 152] on span at bounding box center [187, 151] width 256 height 1
click at [422, 73] on button "Воспроизвести" at bounding box center [416, 71] width 38 height 9
click at [421, 94] on button "Воспроизвести" at bounding box center [416, 94] width 38 height 9
drag, startPoint x: 419, startPoint y: 119, endPoint x: 408, endPoint y: 124, distance: 12.1
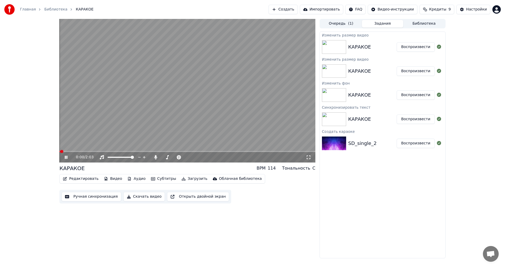
click at [419, 119] on button "Воспроизвести" at bounding box center [416, 119] width 38 height 9
click at [419, 44] on button "Воспроизвести" at bounding box center [416, 46] width 38 height 9
click at [98, 153] on div "0:00 / 2:03" at bounding box center [187, 157] width 256 height 11
click at [98, 152] on span at bounding box center [187, 151] width 256 height 1
click at [65, 158] on icon at bounding box center [70, 157] width 12 height 4
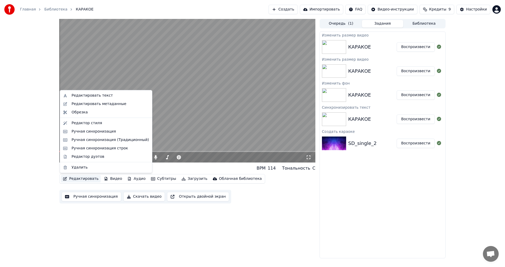
click at [79, 179] on button "Редактировать" at bounding box center [81, 178] width 40 height 7
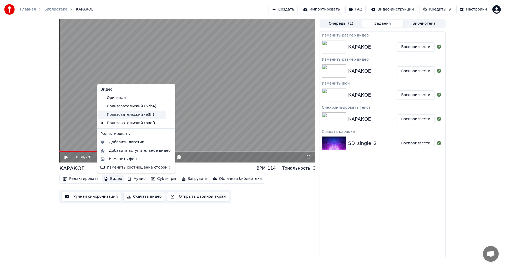
click at [137, 115] on div "Пользовательский (e3ff)" at bounding box center [132, 115] width 68 height 8
click at [113, 178] on button "Видео" at bounding box center [113, 178] width 23 height 7
click at [136, 109] on div "Пользовательский (57b4)" at bounding box center [132, 106] width 68 height 8
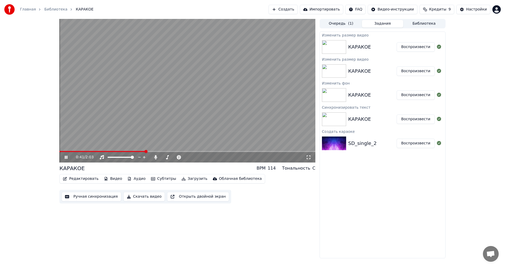
click at [64, 157] on icon at bounding box center [70, 157] width 12 height 4
click at [77, 178] on button "Редактировать" at bounding box center [81, 178] width 40 height 7
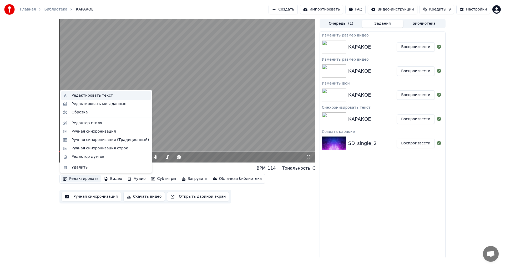
click at [107, 97] on div "Редактировать текст" at bounding box center [110, 95] width 77 height 5
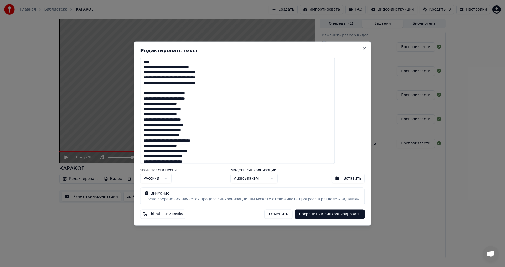
click at [159, 94] on textarea "**********" at bounding box center [237, 110] width 194 height 107
type textarea "**********"
click at [306, 213] on button "Сохранить и синхронизировать" at bounding box center [330, 214] width 70 height 9
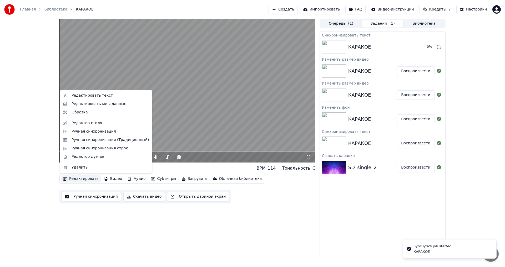
click at [81, 177] on button "Редактировать" at bounding box center [81, 178] width 40 height 7
click at [95, 124] on div "Редактор стиля" at bounding box center [87, 123] width 31 height 5
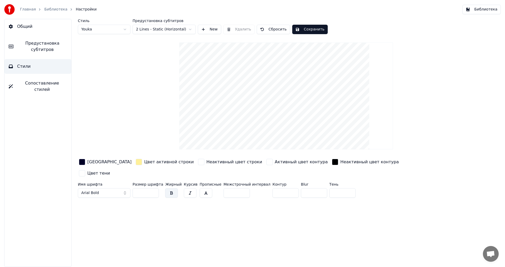
click at [103, 189] on button "Arial Bold" at bounding box center [104, 193] width 53 height 9
click at [125, 189] on button "Arial Bold" at bounding box center [104, 193] width 53 height 9
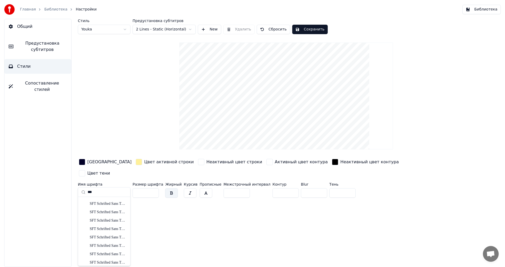
scroll to position [395, 0]
type input "***"
click at [117, 244] on div "SFT Schrifted Sans TRIAL Medium" at bounding box center [108, 245] width 37 height 5
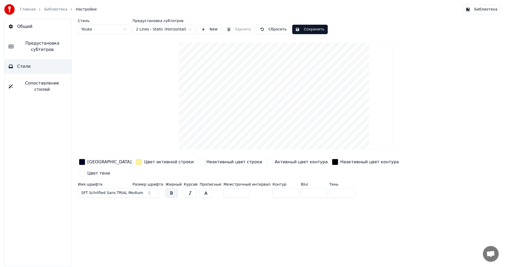
click at [125, 191] on span "SFT Schrifted Sans TRIAL Medium" at bounding box center [112, 193] width 62 height 5
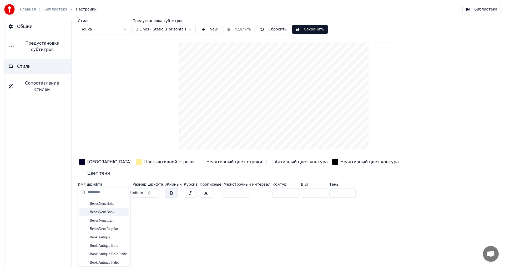
scroll to position [342, 0]
click at [210, 230] on div "Стиль Youka Предустановка субтитров 2 Lines - Static (Horizontal) New Удалить С…" at bounding box center [286, 143] width 438 height 249
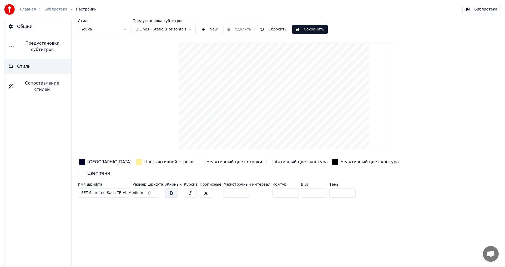
click at [311, 31] on button "Сохранить" at bounding box center [310, 29] width 36 height 9
click at [55, 9] on link "Библиотека" at bounding box center [55, 9] width 23 height 5
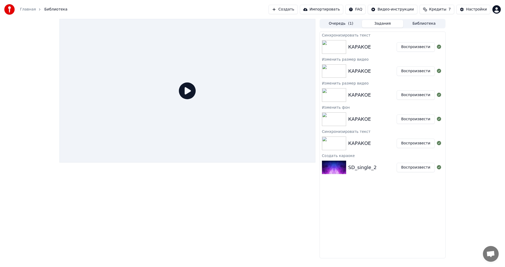
click at [423, 47] on button "Воспроизвести" at bounding box center [416, 46] width 38 height 9
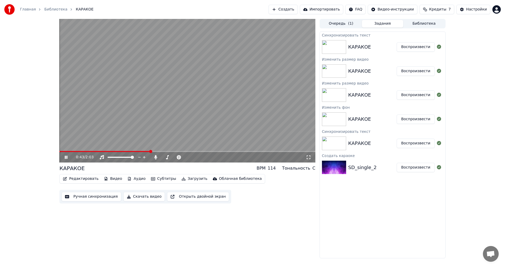
click at [68, 159] on icon at bounding box center [70, 157] width 12 height 4
click at [131, 199] on button "Скачать видео" at bounding box center [144, 196] width 42 height 9
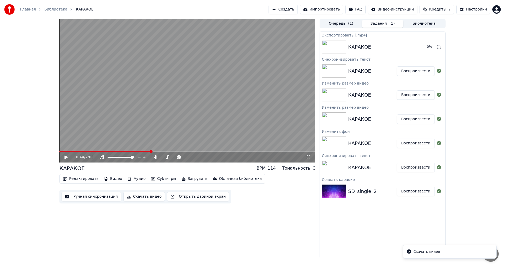
click at [443, 255] on li "Скачать видео" at bounding box center [450, 252] width 94 height 14
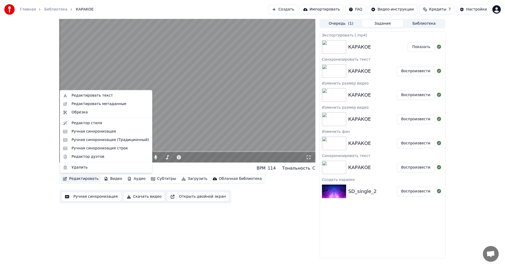
click at [80, 176] on button "Редактировать" at bounding box center [81, 178] width 40 height 7
click at [101, 105] on div "Редактировать метаданные" at bounding box center [99, 104] width 55 height 5
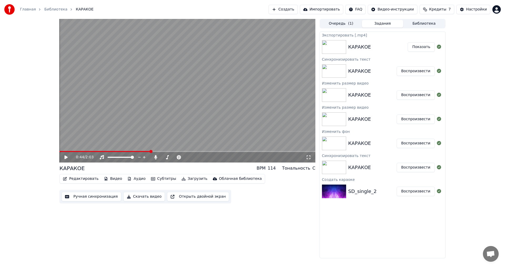
click at [81, 178] on button "Редактировать" at bounding box center [81, 178] width 40 height 7
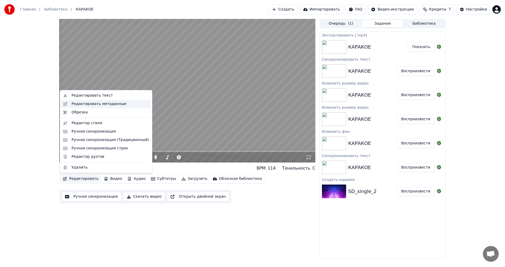
click at [108, 103] on div "Редактировать метаданные" at bounding box center [99, 104] width 55 height 5
click at [84, 180] on button "Редактировать" at bounding box center [81, 178] width 40 height 7
